Goal: Information Seeking & Learning: Check status

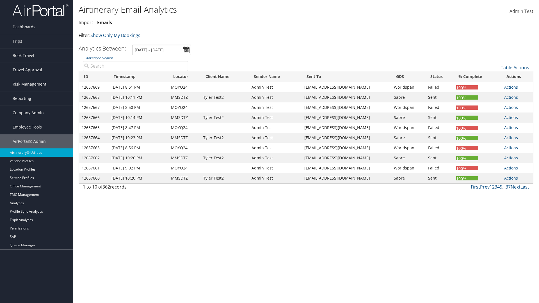
click at [104, 22] on link "Emails" at bounding box center [104, 22] width 15 height 6
click at [162, 50] on input "[DATE] - [DATE]" at bounding box center [161, 50] width 59 height 10
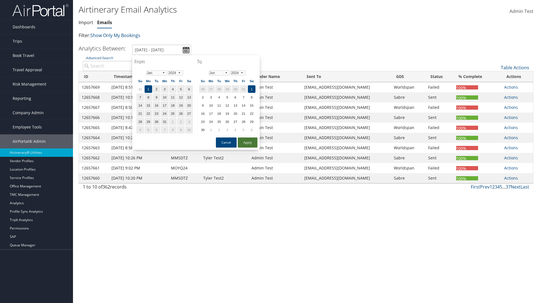
click at [248, 143] on button "Apply" at bounding box center [248, 143] width 20 height 10
type input "[DATE] - [DATE]"
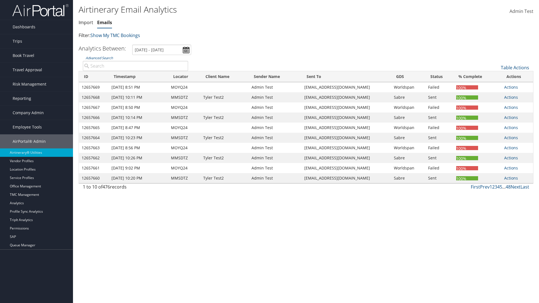
click at [94, 77] on th "ID" at bounding box center [94, 76] width 30 height 11
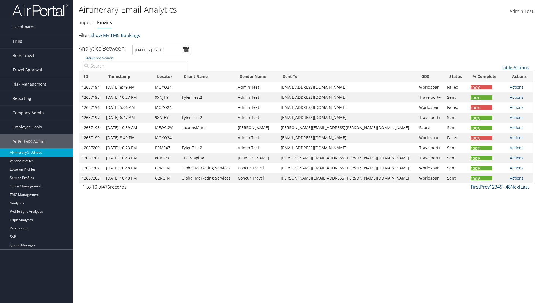
click at [93, 77] on th "ID" at bounding box center [91, 76] width 24 height 11
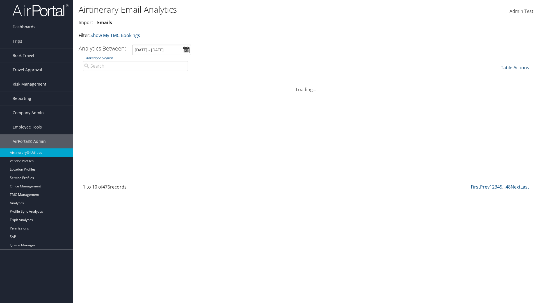
click at [515, 68] on link "Table Actions" at bounding box center [515, 68] width 28 height 6
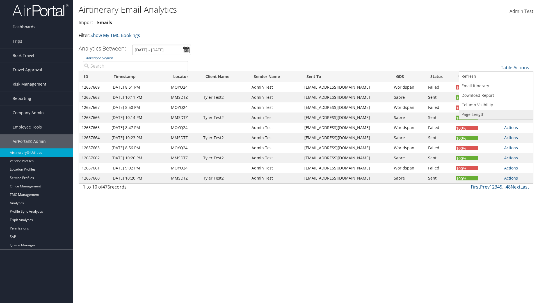
click at [496, 115] on link "Page Length" at bounding box center [496, 115] width 74 height 10
click at [496, 86] on link "25" at bounding box center [496, 87] width 74 height 10
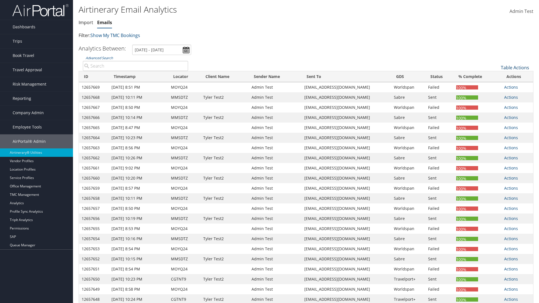
click at [515, 68] on link "Table Actions" at bounding box center [515, 68] width 28 height 6
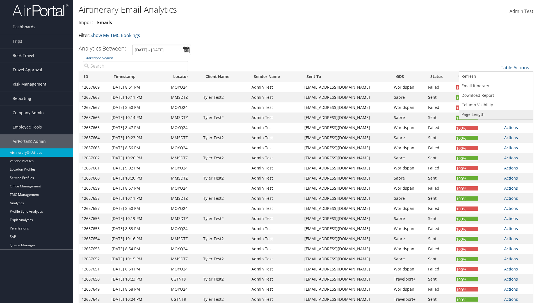
click at [496, 115] on link "Page Length" at bounding box center [496, 115] width 74 height 10
